Goal: Navigation & Orientation: Find specific page/section

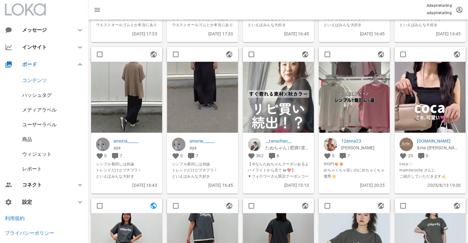
scroll to position [3701, 0]
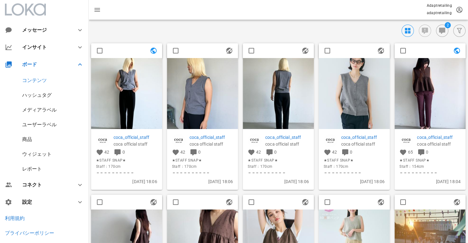
click at [42, 79] on div "コンテンツ" at bounding box center [34, 80] width 25 height 6
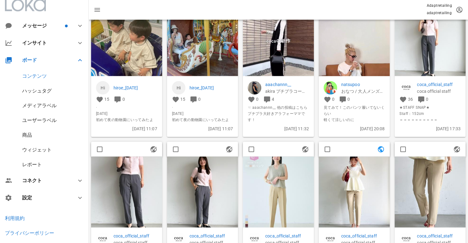
scroll to position [621, 0]
